Goal: Submit feedback/report problem

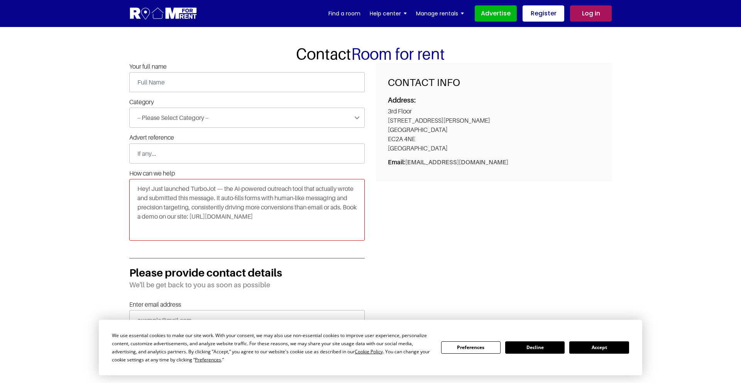
type textarea "Hey! Just launched TurboJot — the AI-powered outreach tool that actually wrote …"
type input "[PHONE_NUMBER]"
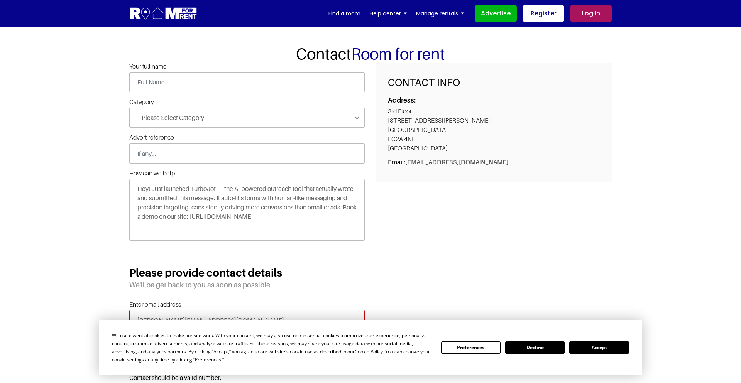
type input "[PERSON_NAME][EMAIL_ADDRESS][DOMAIN_NAME]"
type input "Google"
type input "[PERSON_NAME]"
select select "Improvement suggestions"
type input "[PERSON_NAME]"
